Goal: Task Accomplishment & Management: Manage account settings

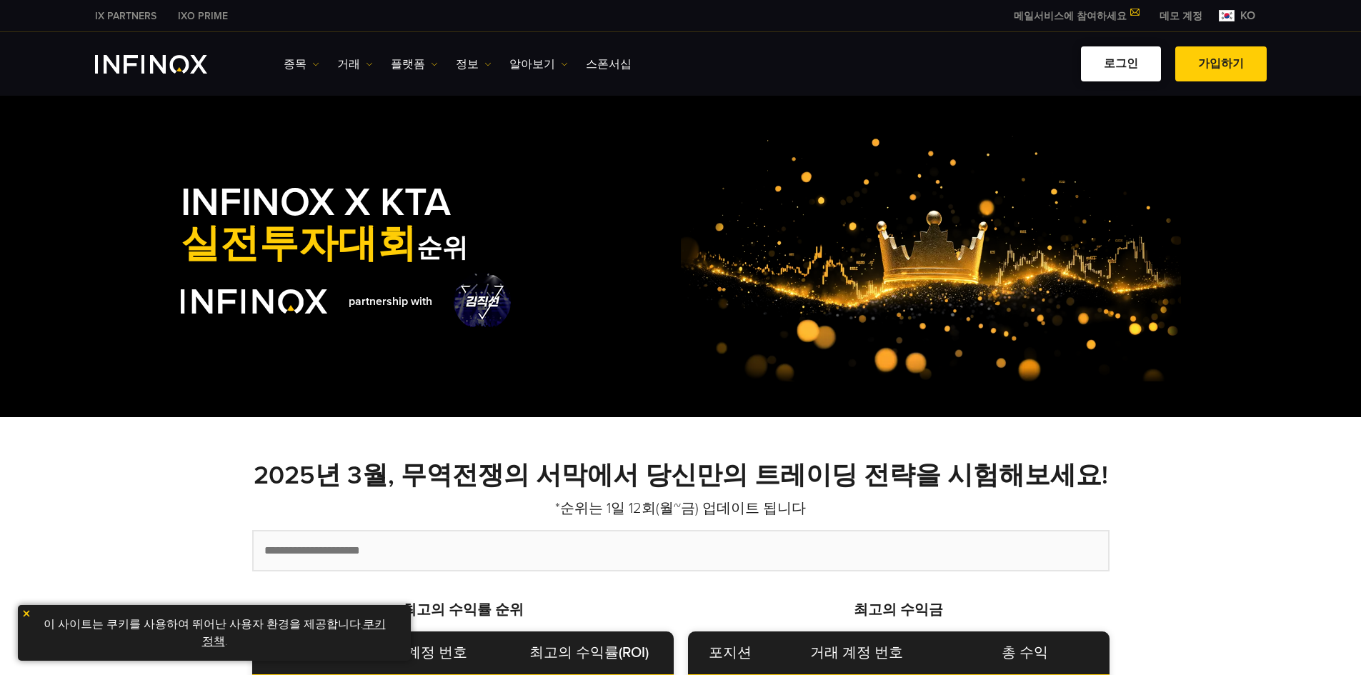
click at [1134, 64] on link "로그인" at bounding box center [1121, 63] width 80 height 35
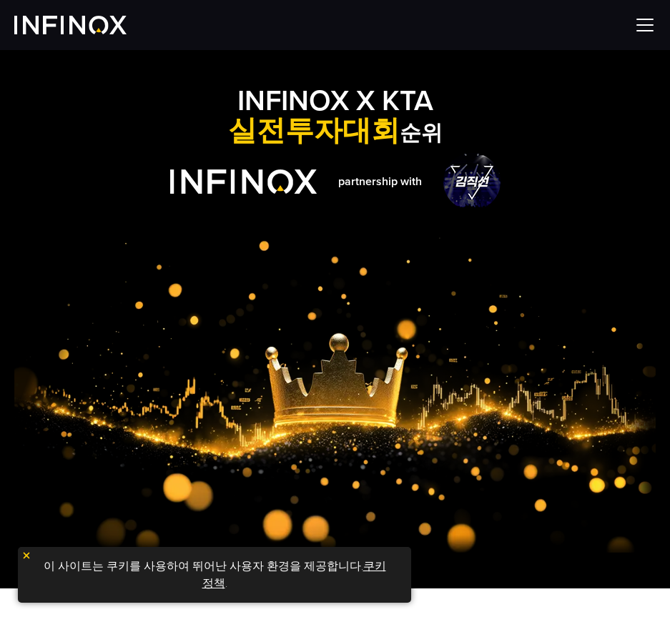
click at [635, 14] on div at bounding box center [335, 25] width 670 height 50
click at [645, 31] on img at bounding box center [644, 24] width 21 height 21
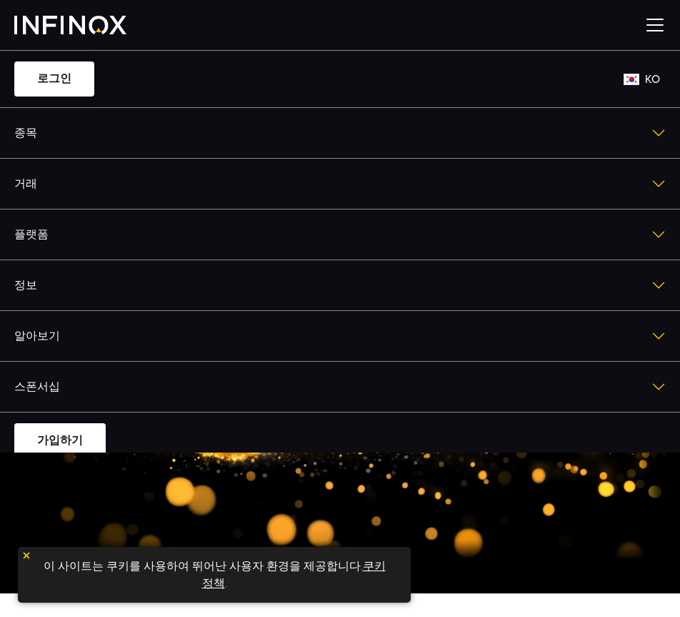
click at [46, 75] on link "로그인" at bounding box center [54, 78] width 80 height 35
